Goal: Navigation & Orientation: Find specific page/section

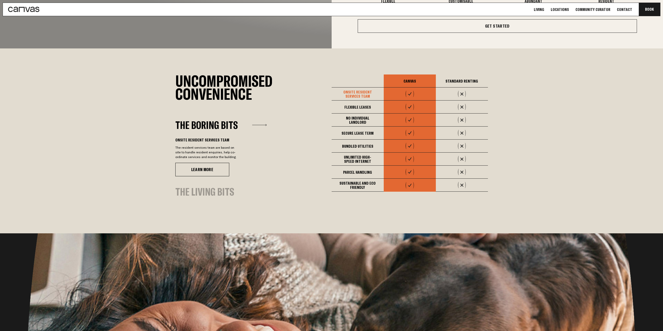
scroll to position [417, 0]
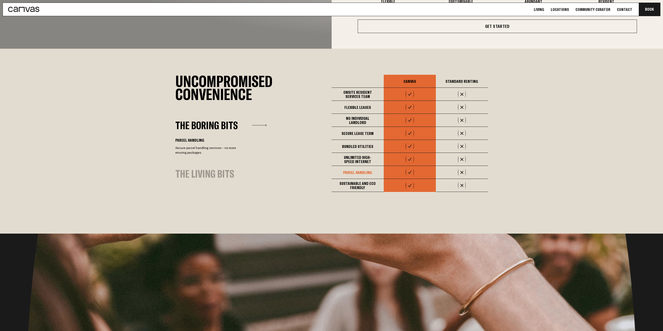
click at [567, 9] on link "Locations" at bounding box center [559, 9] width 21 height 5
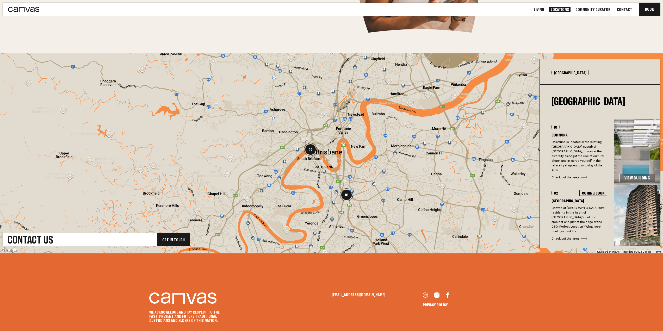
click at [654, 202] on img at bounding box center [637, 215] width 46 height 61
click at [587, 190] on div "Coming Soon" at bounding box center [593, 193] width 28 height 6
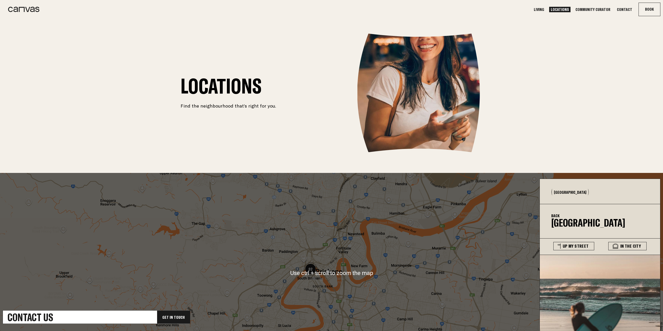
click at [601, 10] on link "Community Curator" at bounding box center [593, 9] width 38 height 5
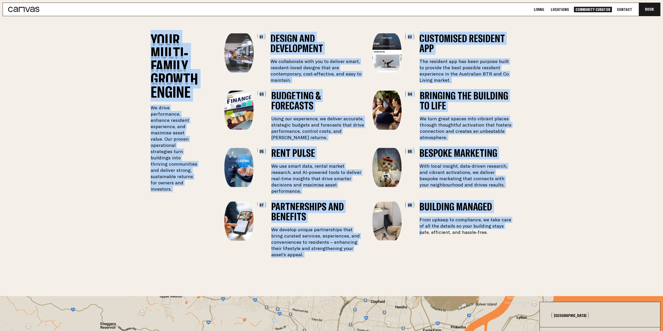
scroll to position [990, 0]
drag, startPoint x: 102, startPoint y: 42, endPoint x: 509, endPoint y: 259, distance: 461.1
click at [507, 261] on section "Your Multi-Family Growth Engine We drive performance, enhance resident experien…" at bounding box center [331, 130] width 663 height 331
click at [557, 267] on section "Your Multi-Family Growth Engine We drive performance, enhance resident experien…" at bounding box center [331, 130] width 663 height 331
click at [514, 185] on section "Your Multi-Family Growth Engine We drive performance, enhance resident experien…" at bounding box center [331, 130] width 663 height 331
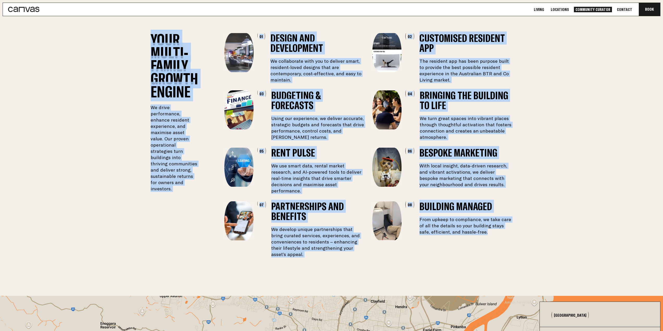
click at [471, 175] on div "Your Multi-Family Growth Engine We drive performance, enhance resident experien…" at bounding box center [332, 145] width 362 height 225
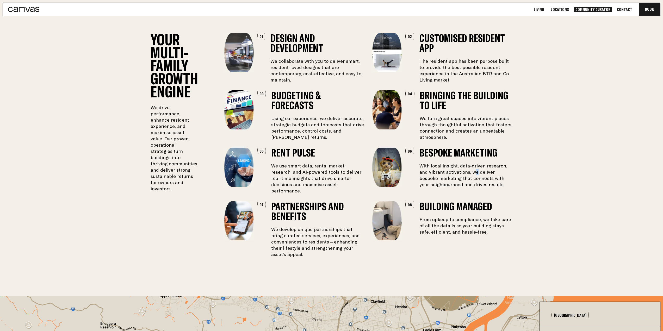
click at [464, 174] on div "Your Multi-Family Growth Engine We drive performance, enhance resident experien…" at bounding box center [332, 145] width 362 height 225
